Goal: Participate in discussion: Engage in conversation with other users on a specific topic

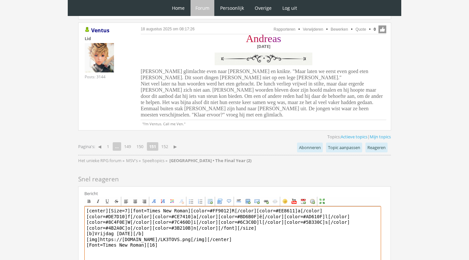
scroll to position [1675, 0]
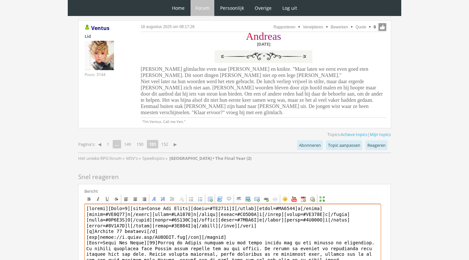
click at [233, 236] on textarea at bounding box center [232, 264] width 297 height 121
click at [279, 236] on textarea at bounding box center [232, 264] width 297 height 121
click at [323, 237] on textarea at bounding box center [232, 264] width 297 height 121
click at [268, 218] on textarea at bounding box center [232, 264] width 297 height 121
drag, startPoint x: 191, startPoint y: 230, endPoint x: 87, endPoint y: 231, distance: 104.6
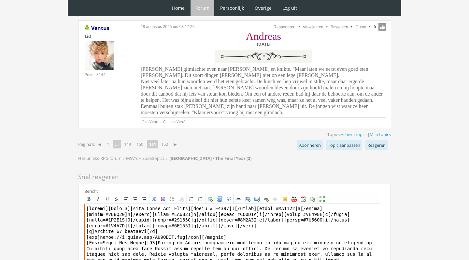
click at [87, 231] on textarea at bounding box center [232, 264] width 297 height 121
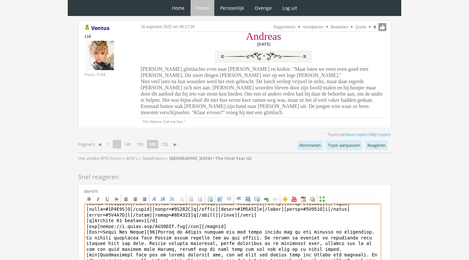
scroll to position [10, 0]
click at [301, 236] on textarea at bounding box center [232, 264] width 297 height 121
click at [119, 243] on textarea at bounding box center [232, 264] width 297 height 121
click at [168, 247] on textarea at bounding box center [232, 264] width 297 height 121
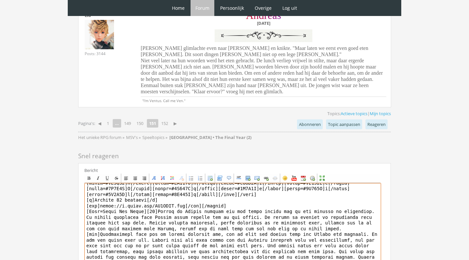
scroll to position [1719, 0]
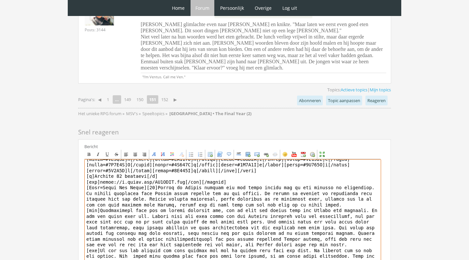
type textarea "[center][Size=7][font=Times New Roman][color=#FF9012]R[/color][color=#EE8611]a[…"
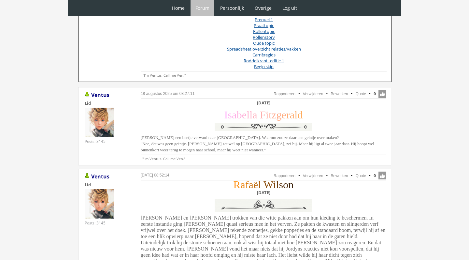
scroll to position [353, 0]
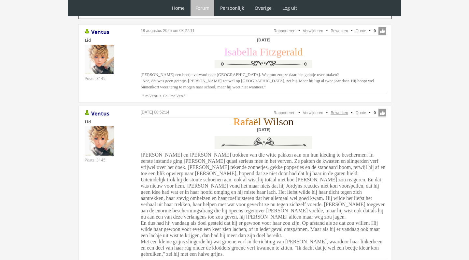
click at [339, 111] on link "Bewerken" at bounding box center [339, 112] width 17 height 5
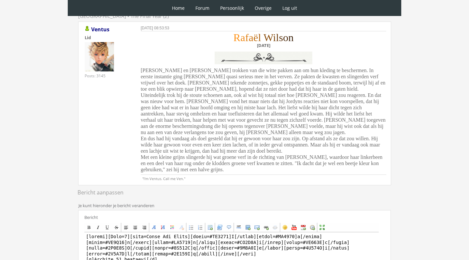
scroll to position [115, 0]
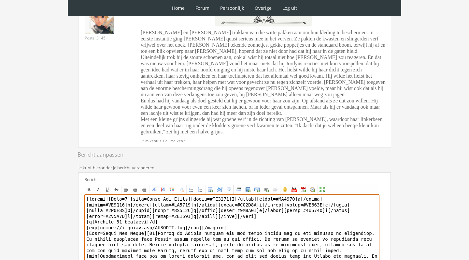
drag, startPoint x: 122, startPoint y: 221, endPoint x: 95, endPoint y: 220, distance: 26.7
click at [95, 220] on textarea at bounding box center [231, 254] width 295 height 121
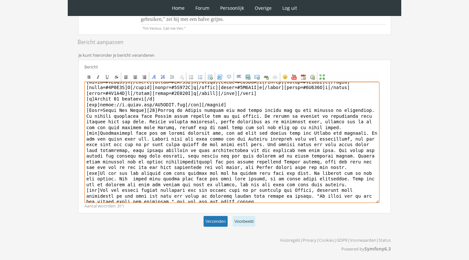
scroll to position [227, 0]
type textarea "[center][Size=7][font=Times New Roman][color=#FF9012]R[/color][color=#EE8611]a[…"
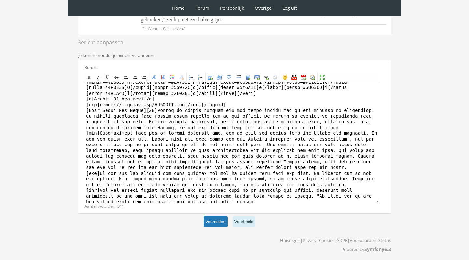
click at [209, 217] on button "Verzenden" at bounding box center [216, 221] width 24 height 11
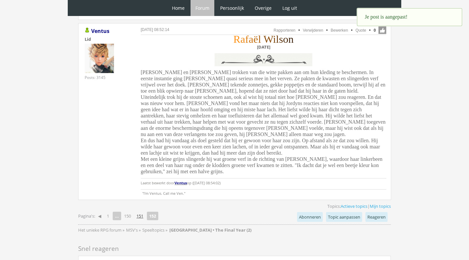
click at [140, 212] on link "151" at bounding box center [140, 215] width 12 height 9
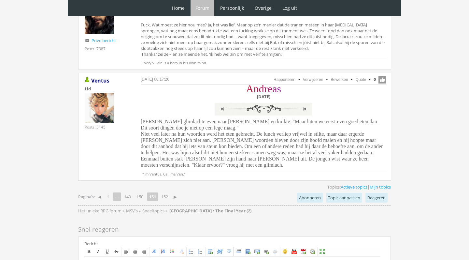
scroll to position [1586, 0]
click at [166, 192] on link "152" at bounding box center [165, 196] width 12 height 9
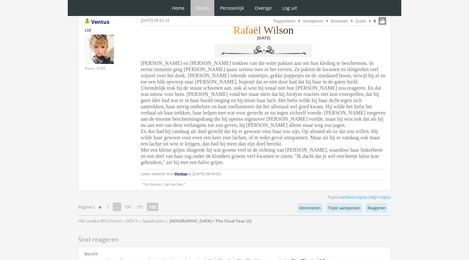
scroll to position [437, 0]
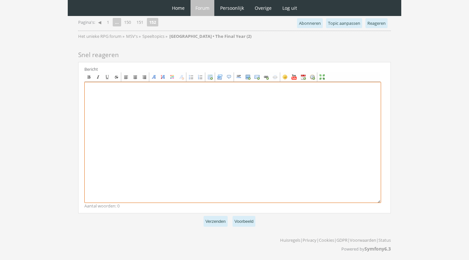
scroll to position [628, 0]
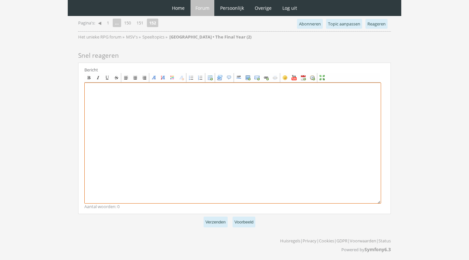
click at [179, 132] on textarea at bounding box center [232, 142] width 297 height 121
paste textarea "[center][size=7][font=[US_STATE]][color=#8E44C7]T[/color][color=#854ABB]h[/colo…"
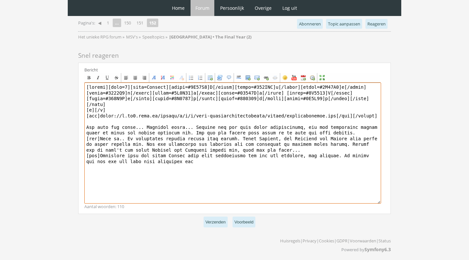
click at [187, 154] on textarea at bounding box center [232, 142] width 297 height 121
click at [310, 155] on textarea at bounding box center [232, 142] width 297 height 121
click at [309, 159] on textarea at bounding box center [232, 142] width 297 height 121
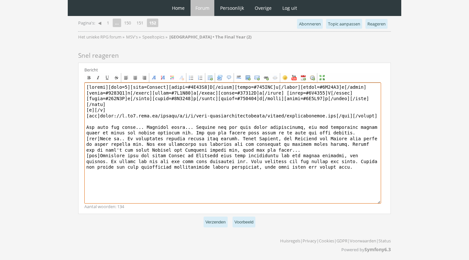
click at [290, 164] on textarea at bounding box center [232, 142] width 297 height 121
click at [374, 164] on textarea at bounding box center [232, 142] width 297 height 121
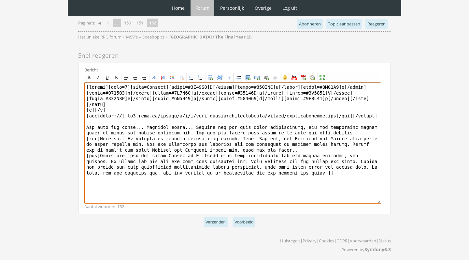
type textarea "[center][size=7][font=[US_STATE]][color=#8E44C7]T[/color][color=#854ABB]h[/colo…"
